Goal: Task Accomplishment & Management: Complete application form

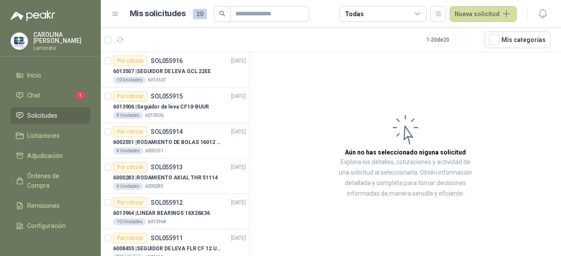
click at [465, 12] on button "Nueva solicitud" at bounding box center [482, 14] width 67 height 16
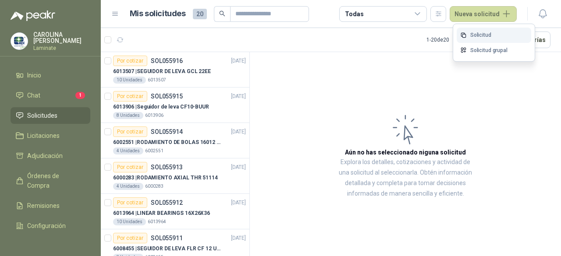
click at [480, 32] on link "Solicitud" at bounding box center [493, 35] width 74 height 15
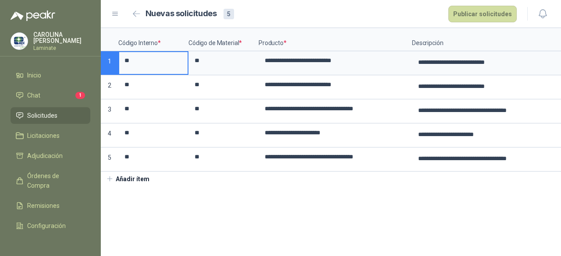
drag, startPoint x: 478, startPoint y: 11, endPoint x: 419, endPoint y: 198, distance: 197.0
click at [441, 202] on main "**********" at bounding box center [331, 128] width 460 height 256
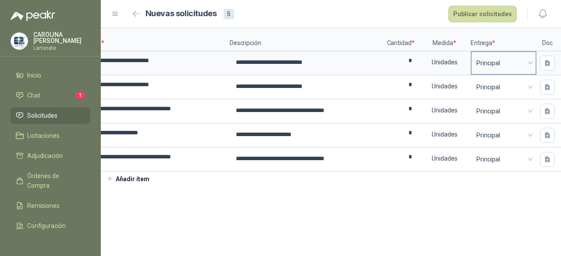
scroll to position [0, 185]
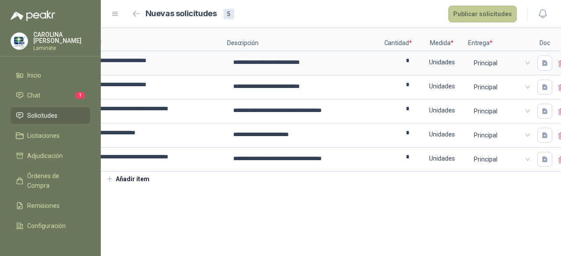
click at [467, 14] on button "Publicar solicitudes" at bounding box center [482, 14] width 68 height 17
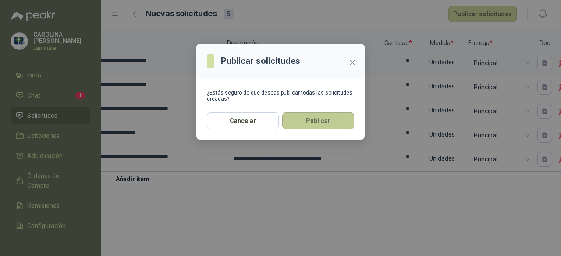
click at [300, 124] on button "Publicar" at bounding box center [318, 121] width 72 height 17
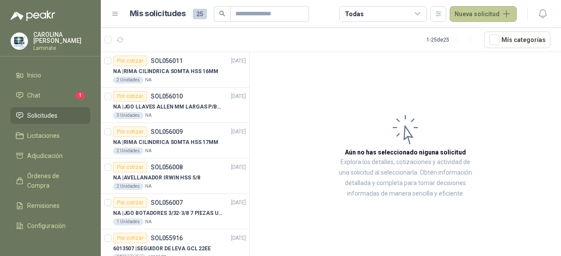
click at [466, 15] on button "Nueva solicitud" at bounding box center [482, 14] width 67 height 16
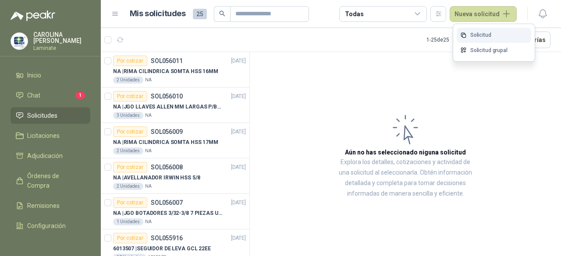
click at [480, 33] on link "Solicitud" at bounding box center [493, 35] width 74 height 15
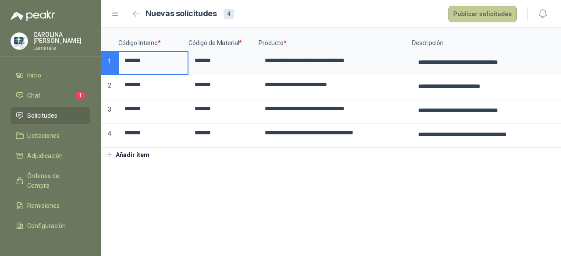
click at [476, 11] on button "Publicar solicitudes" at bounding box center [482, 14] width 68 height 17
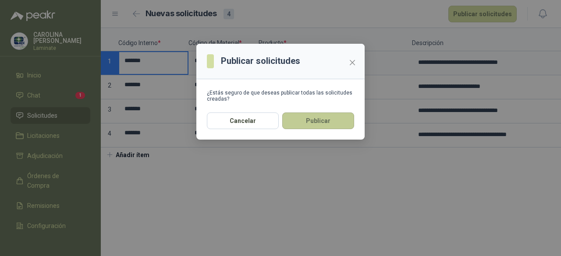
click at [315, 122] on button "Publicar" at bounding box center [318, 121] width 72 height 17
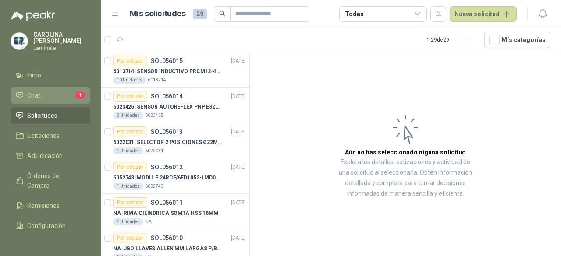
click at [34, 99] on link "Chat 1" at bounding box center [51, 95] width 80 height 17
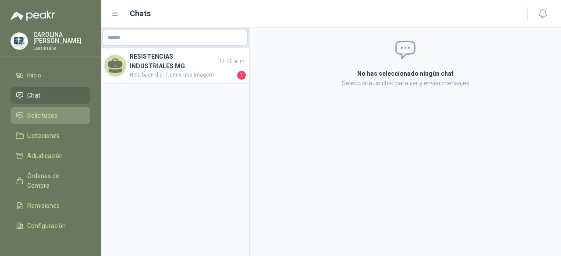
click at [41, 111] on span "Solicitudes" at bounding box center [42, 116] width 30 height 10
